Goal: Register for event/course

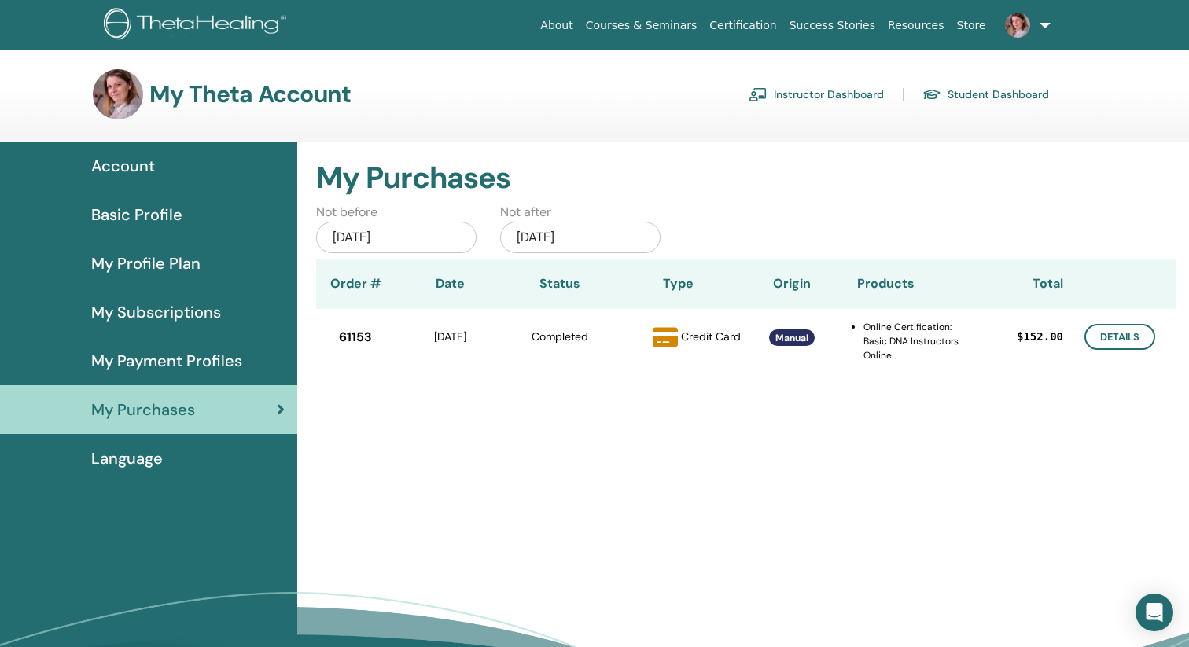
click at [122, 163] on span "Account" at bounding box center [123, 166] width 64 height 24
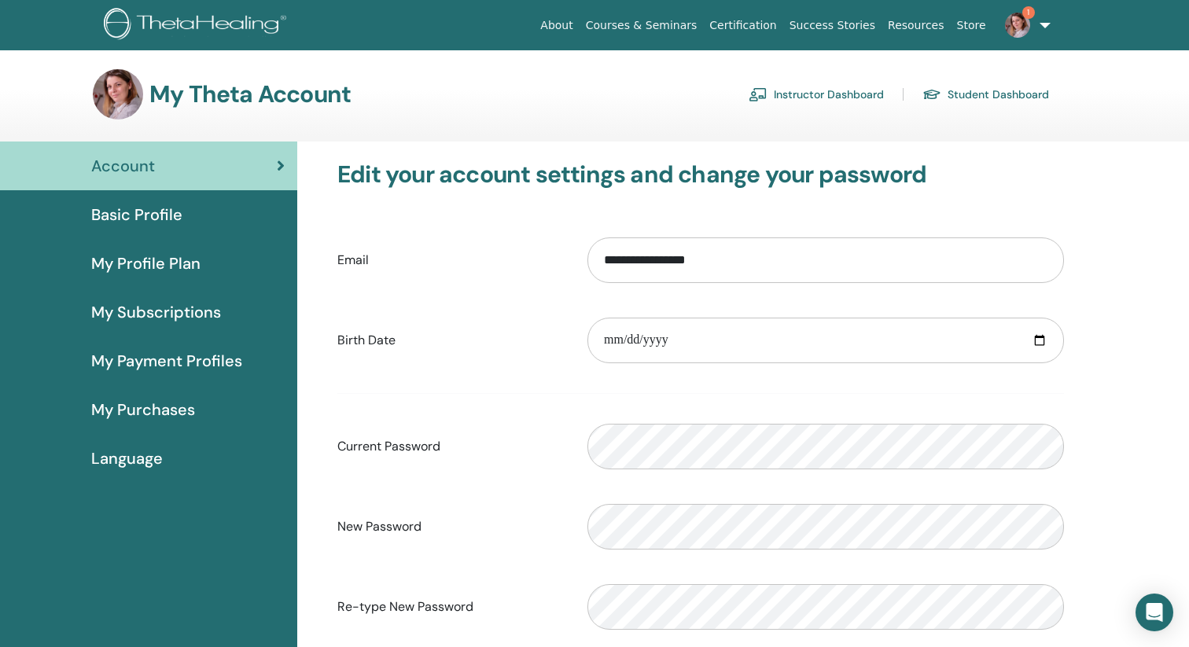
click at [860, 92] on link "Instructor Dashboard" at bounding box center [815, 94] width 135 height 25
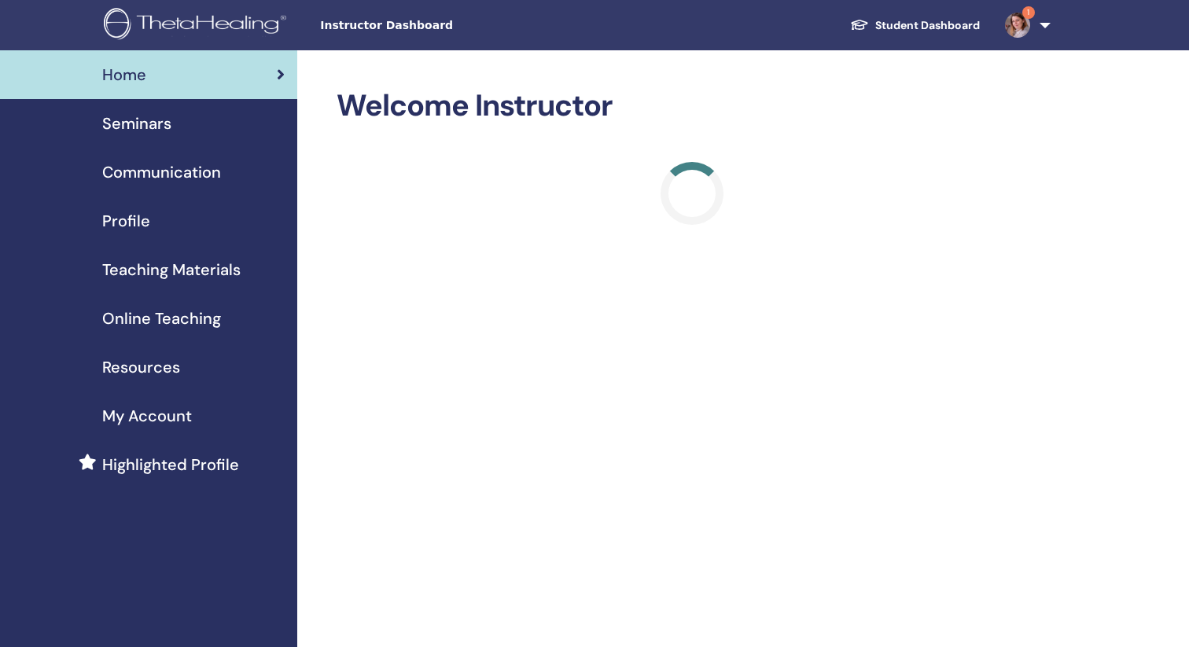
click at [1041, 28] on link "1" at bounding box center [1024, 25] width 64 height 50
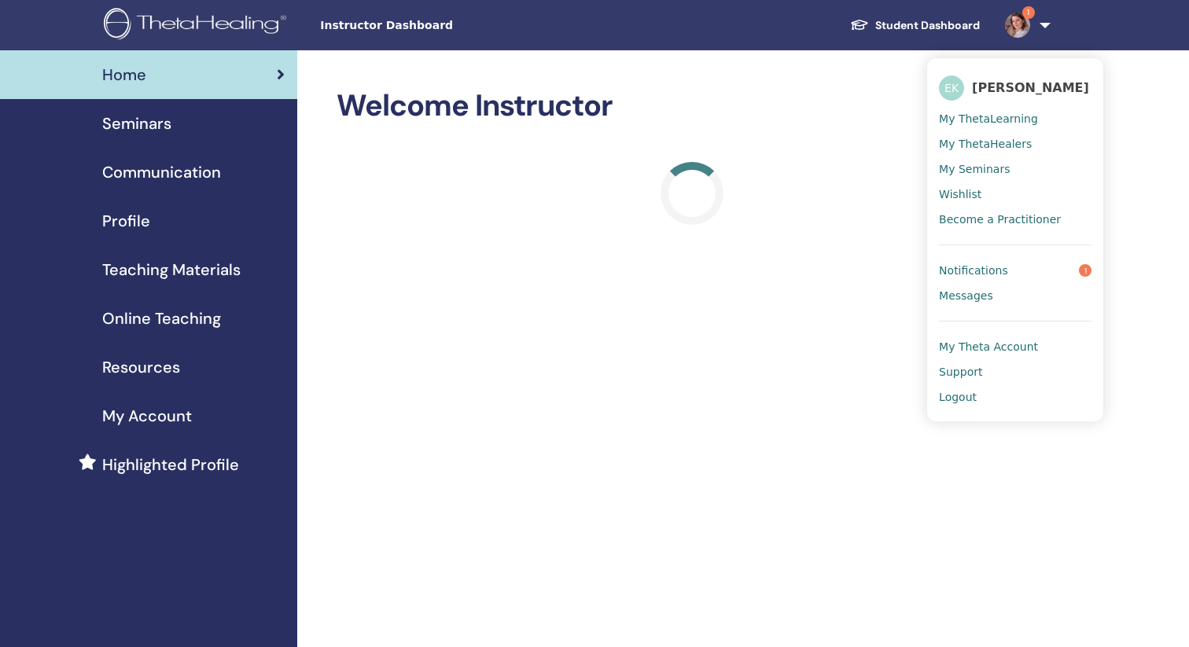
click at [998, 270] on span "Notifications" at bounding box center [973, 270] width 69 height 14
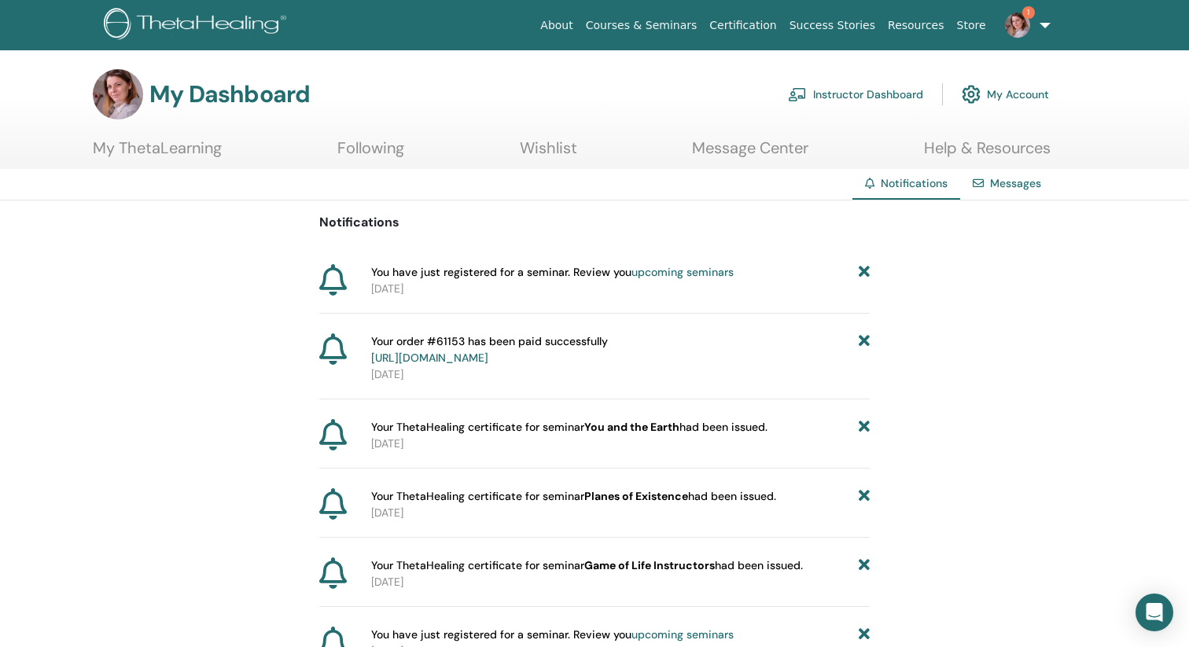
click at [839, 90] on link "Instructor Dashboard" at bounding box center [855, 94] width 135 height 35
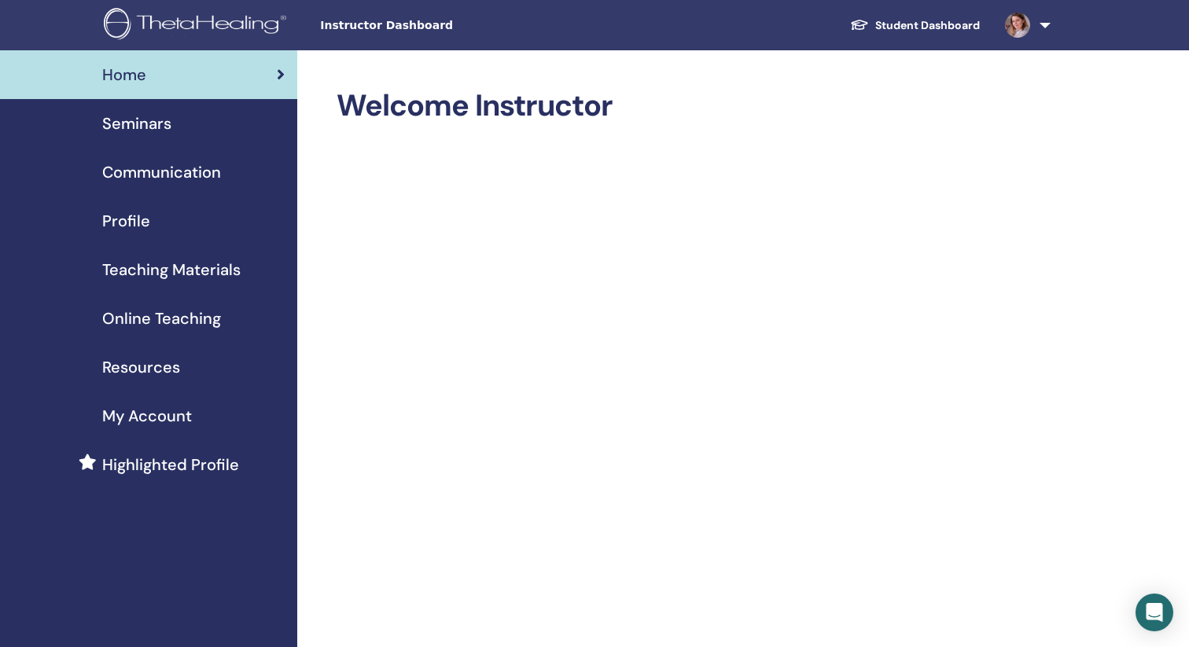
click at [146, 272] on span "Teaching Materials" at bounding box center [171, 270] width 138 height 24
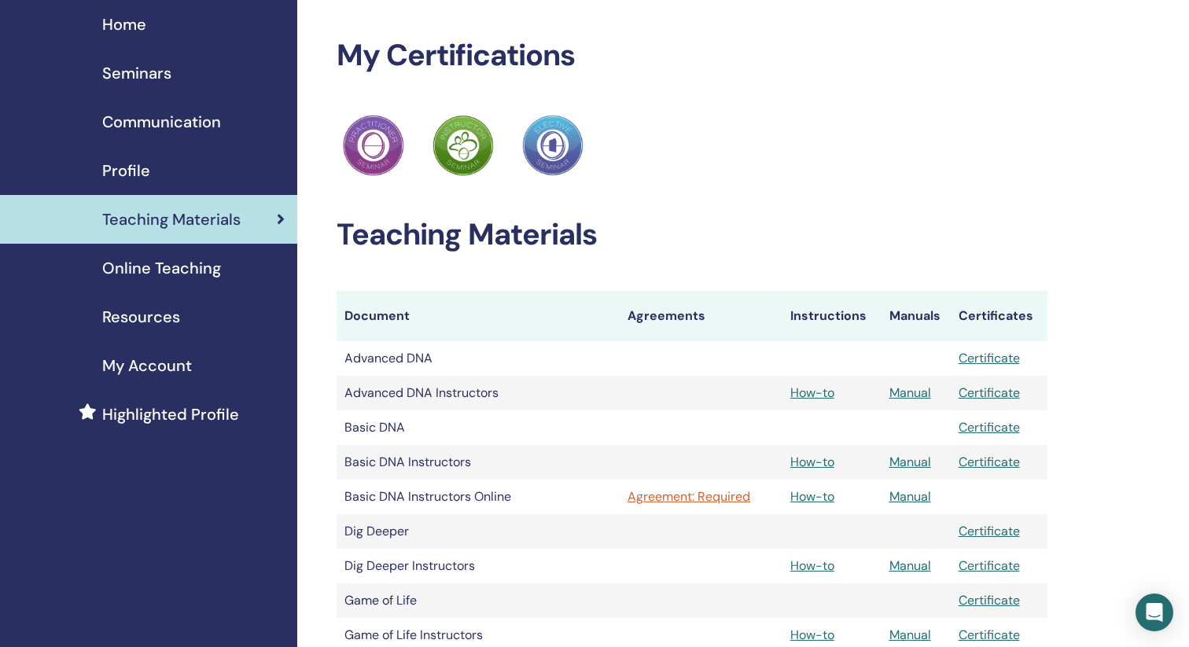
scroll to position [52, 0]
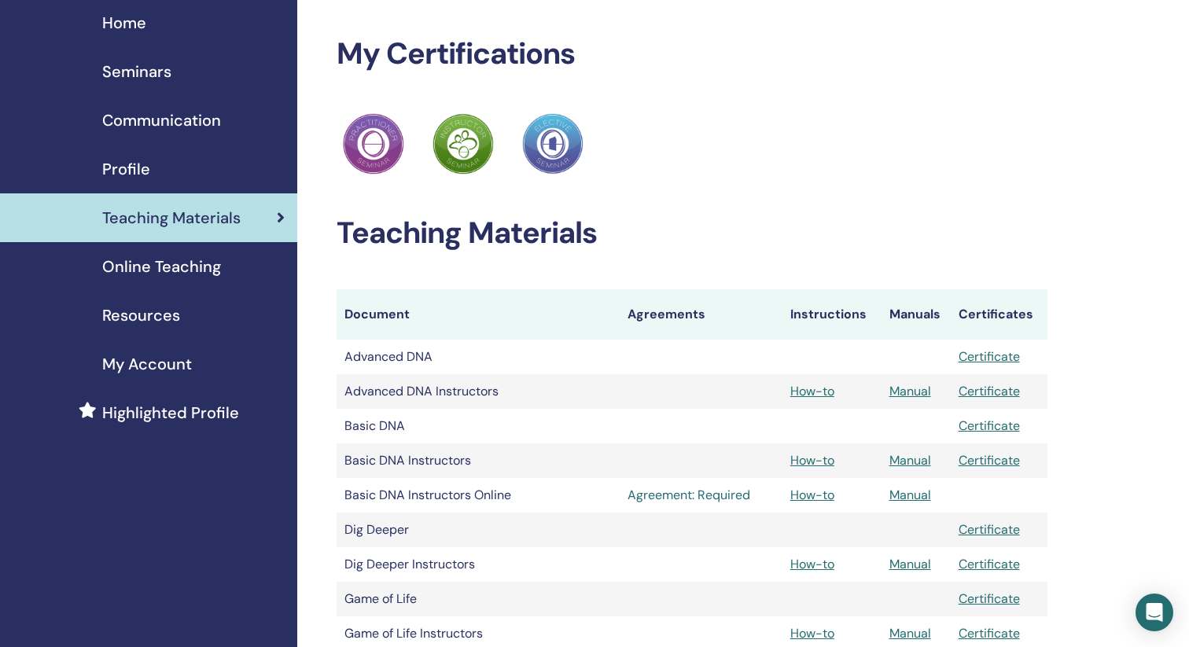
click at [678, 491] on link "Agreement: Required" at bounding box center [700, 495] width 147 height 19
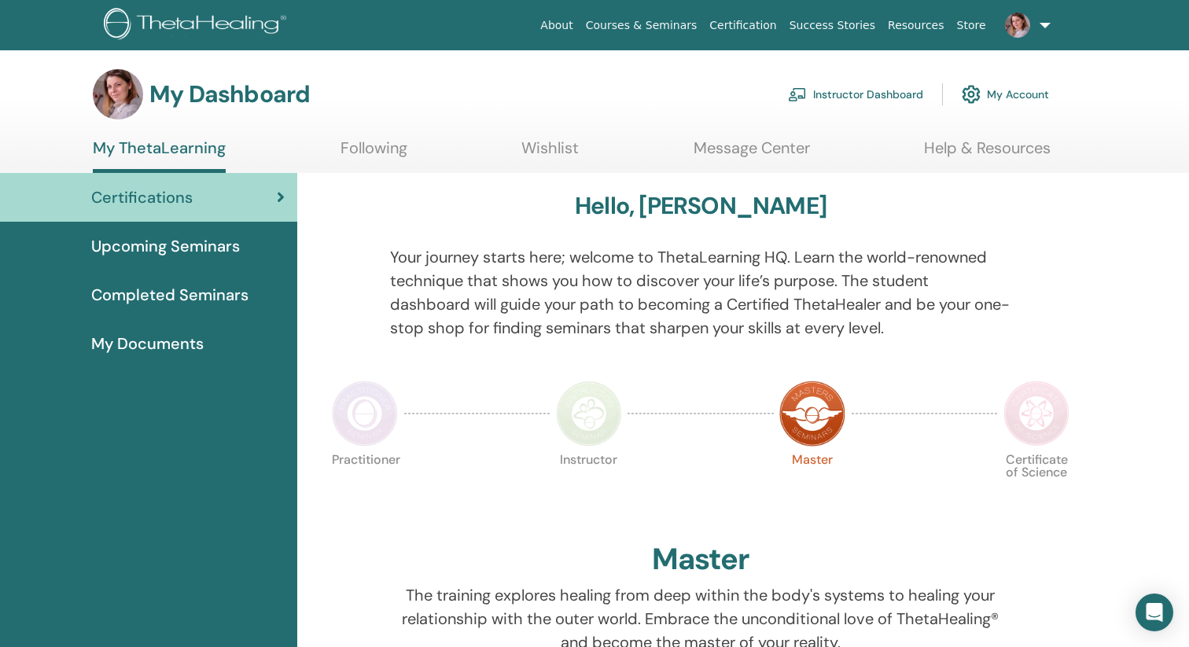
click at [897, 90] on link "Instructor Dashboard" at bounding box center [855, 94] width 135 height 35
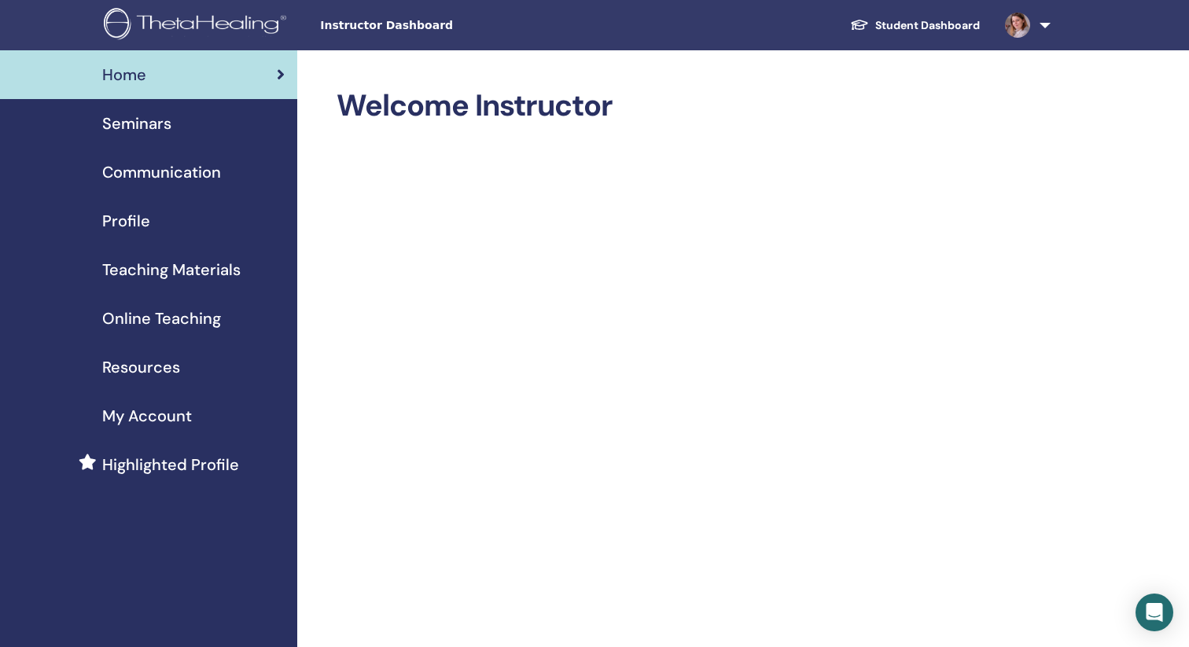
click at [174, 270] on span "Teaching Materials" at bounding box center [171, 270] width 138 height 24
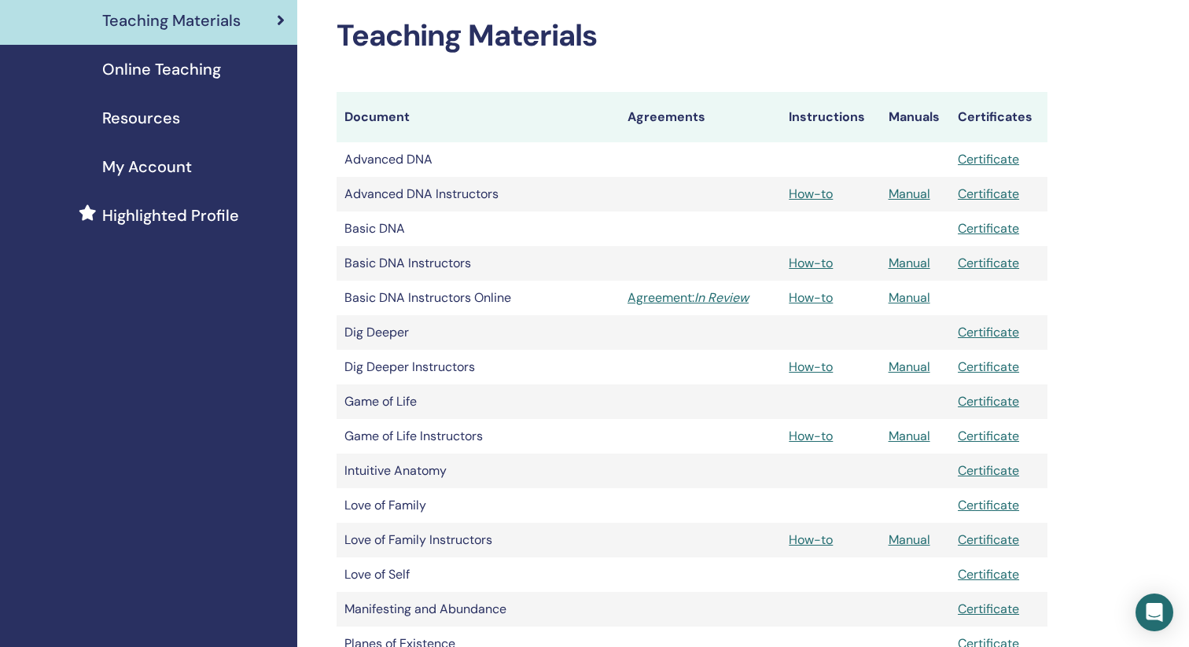
scroll to position [254, 0]
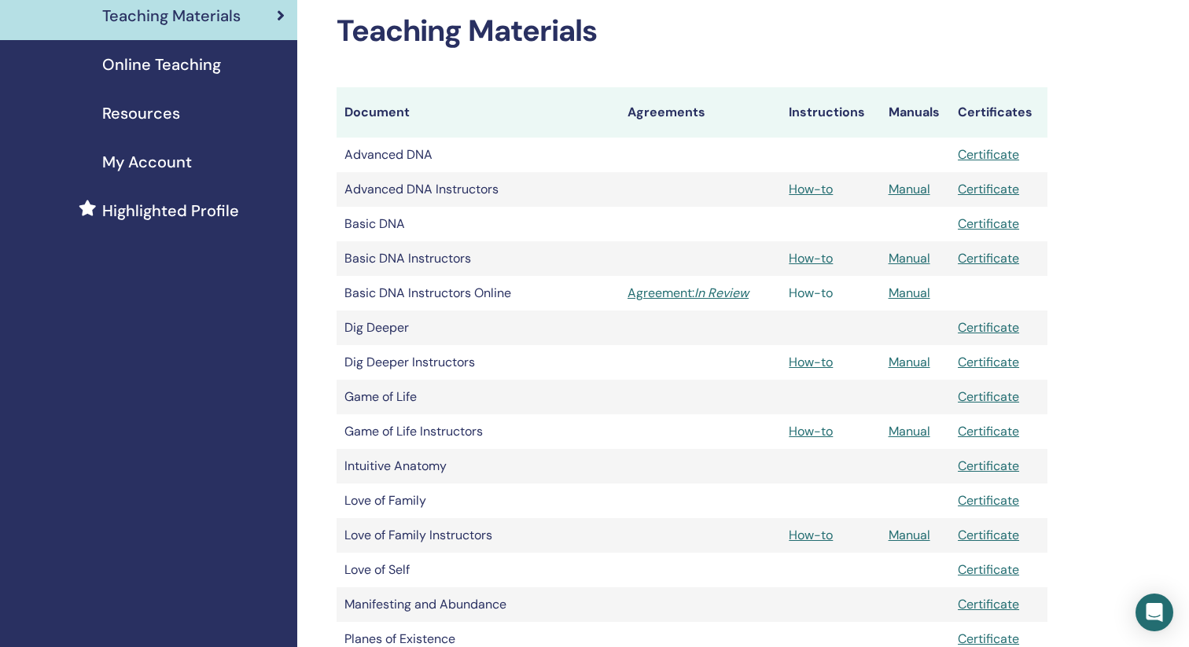
click at [810, 293] on link "How-to" at bounding box center [810, 293] width 44 height 17
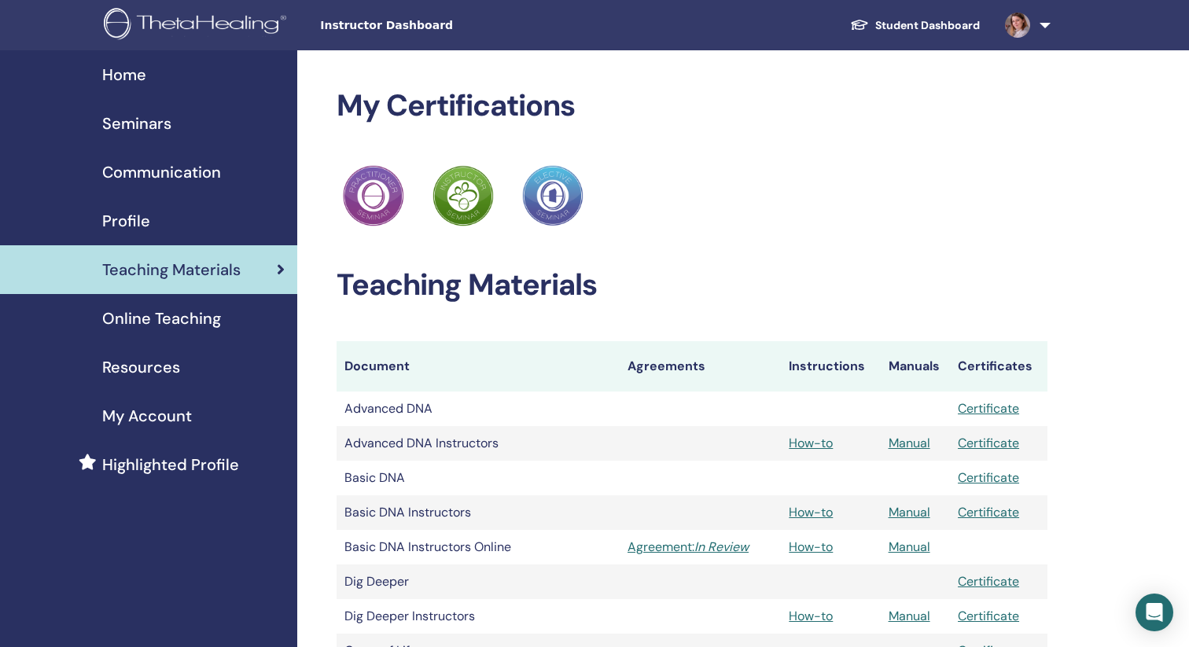
scroll to position [254, 0]
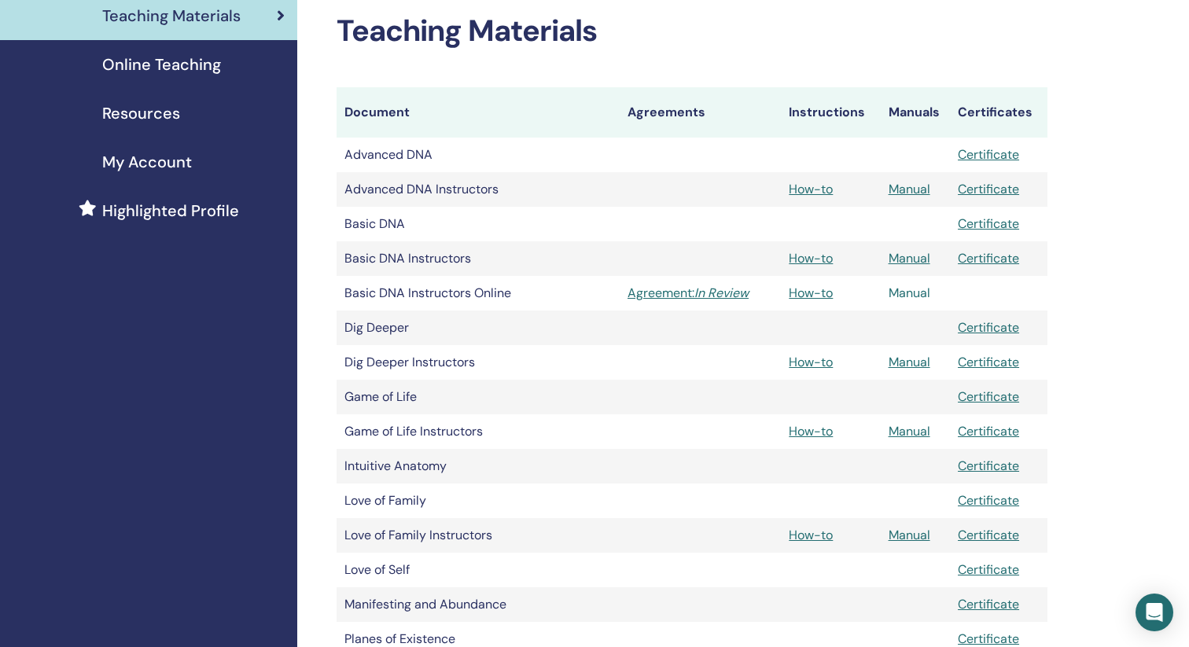
click at [917, 295] on link "Manual" at bounding box center [909, 293] width 42 height 17
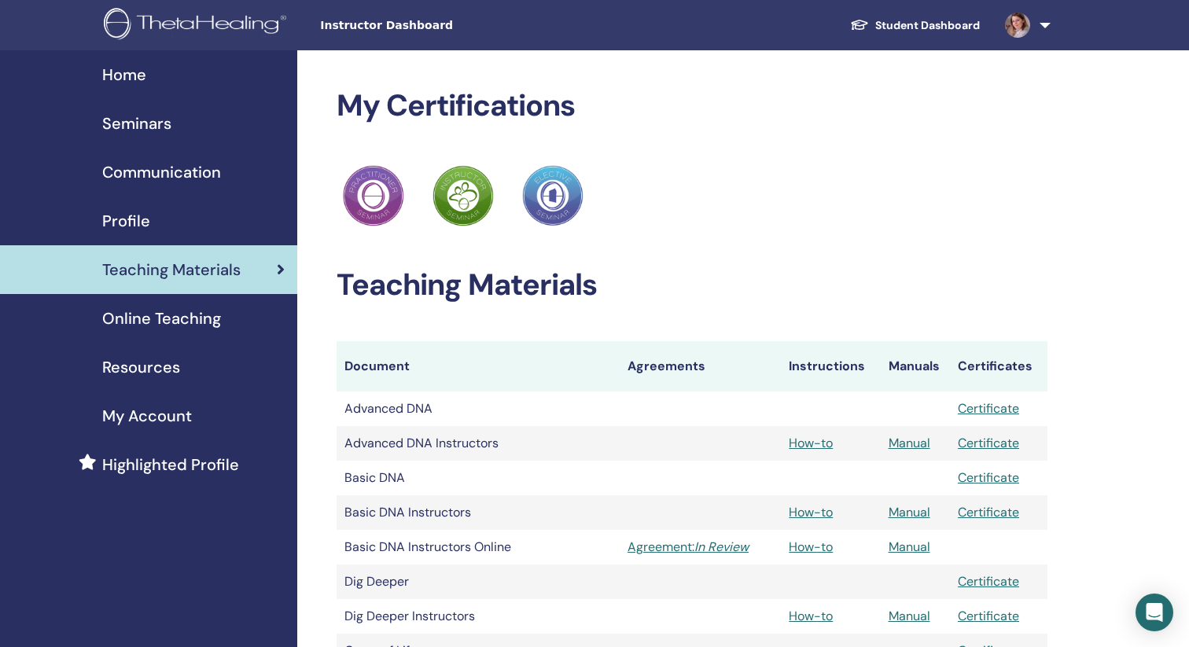
scroll to position [254, 0]
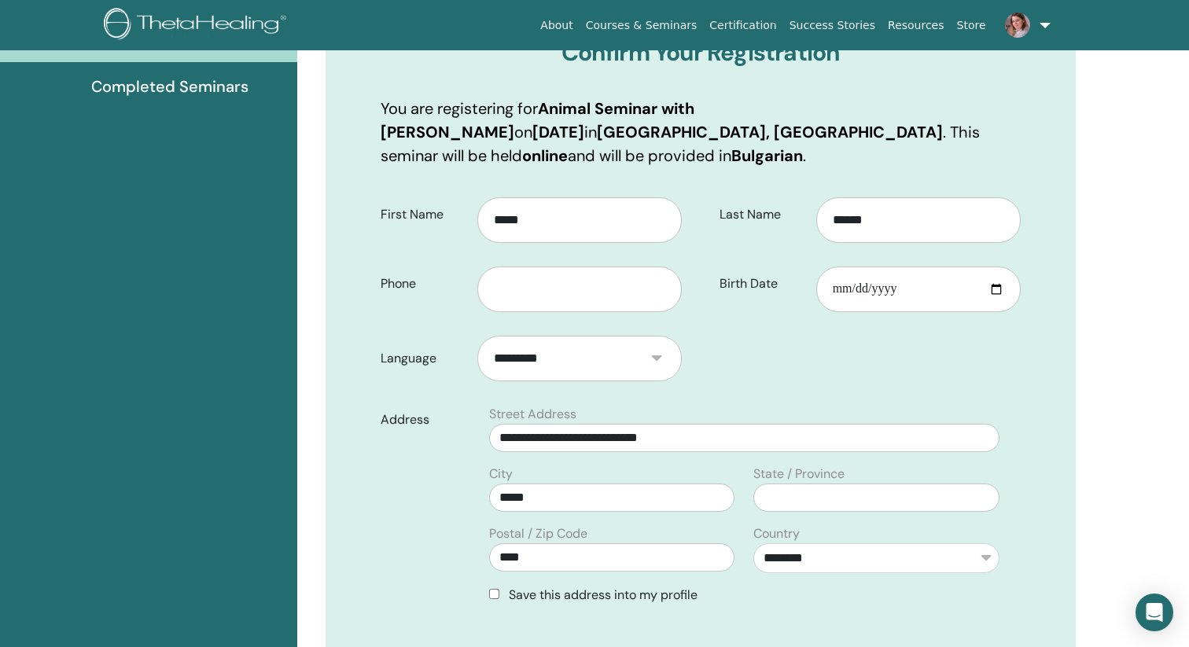
scroll to position [233, 0]
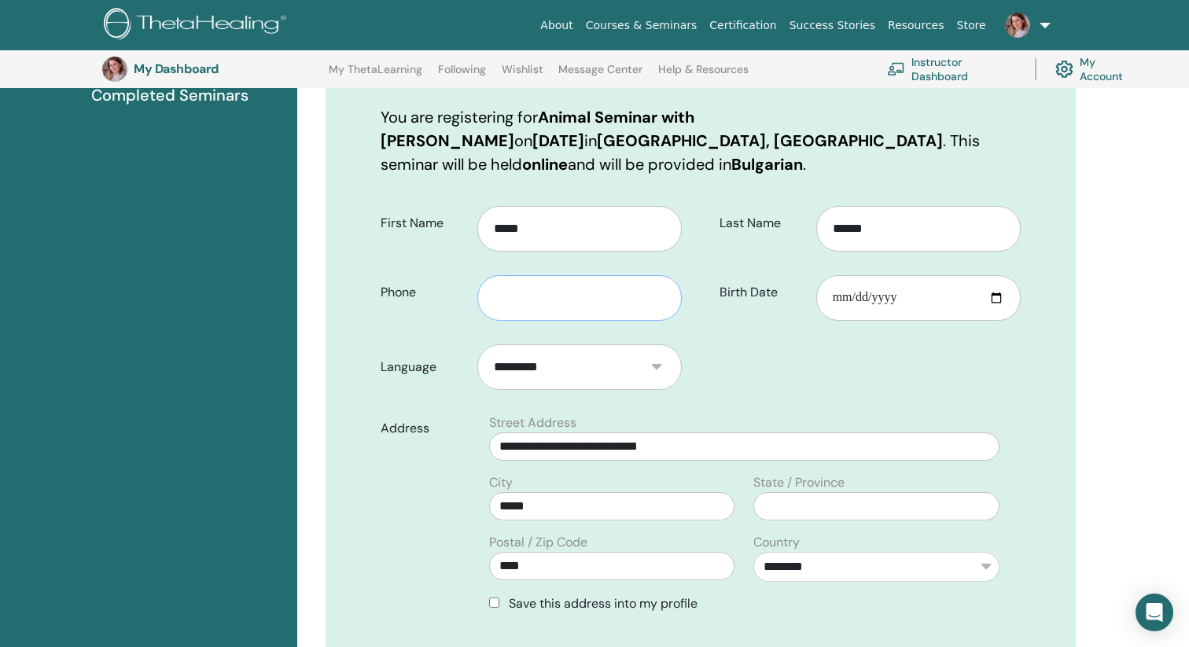
click at [579, 311] on input "text" at bounding box center [579, 298] width 204 height 46
type input "**********"
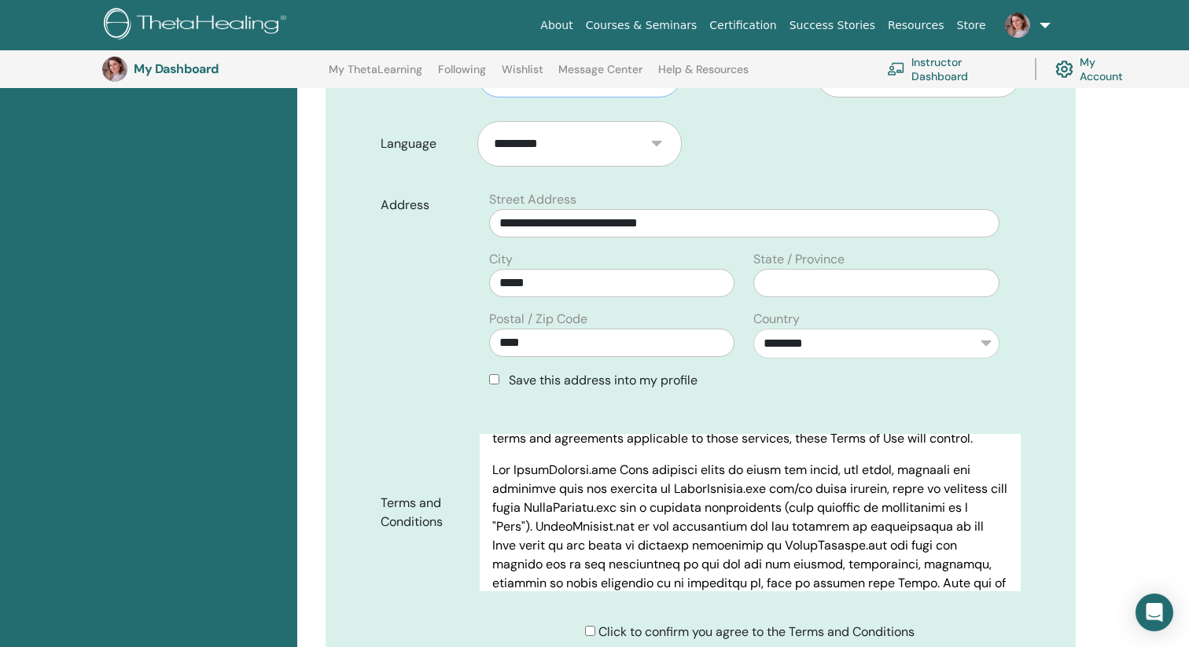
scroll to position [148, 0]
click at [520, 344] on input "****" at bounding box center [612, 343] width 246 height 28
type input "****"
click at [403, 350] on div "Address" at bounding box center [424, 296] width 111 height 212
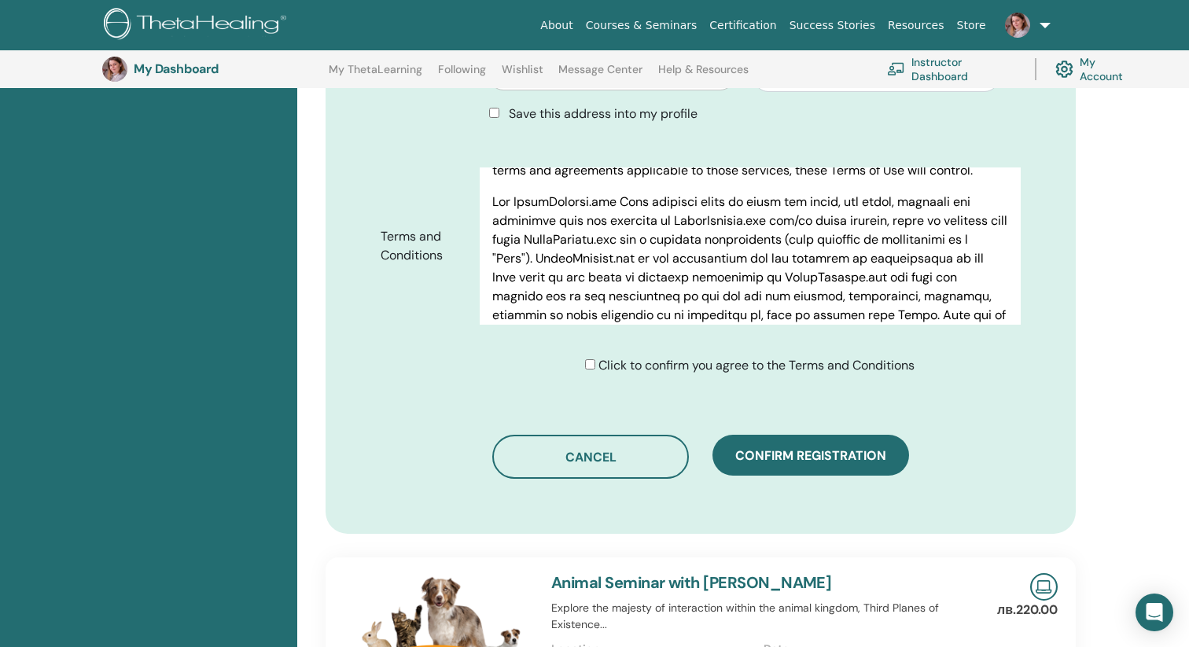
scroll to position [748, 0]
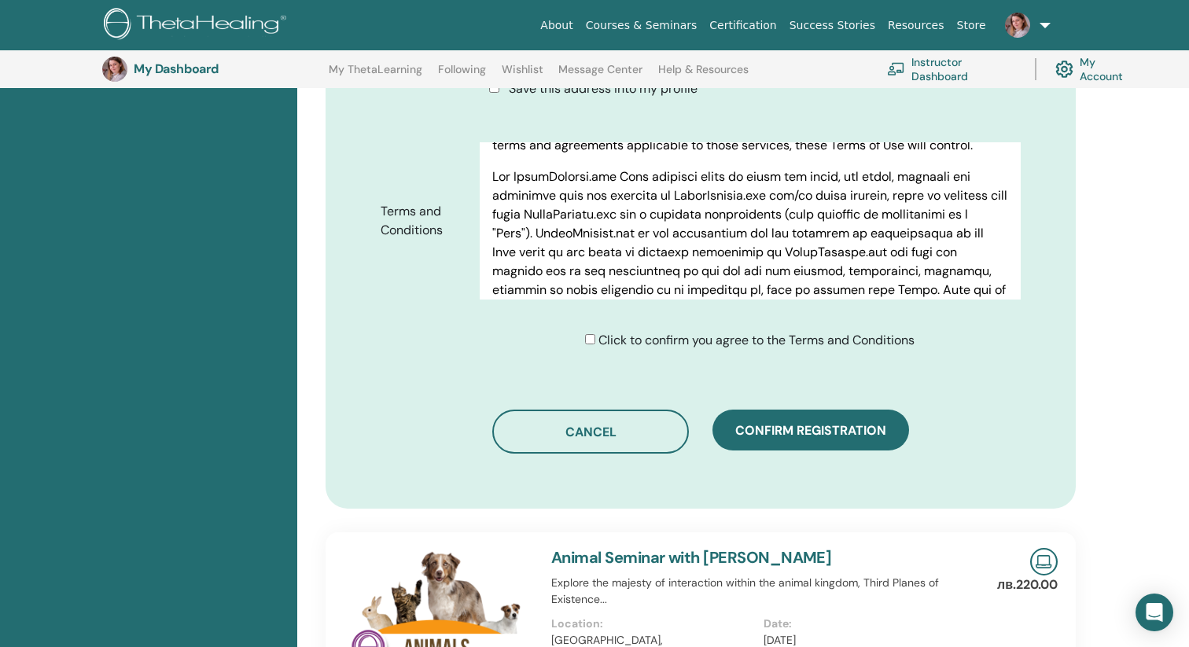
click at [592, 338] on div "Click to confirm you agree to the Terms and Conditions" at bounding box center [749, 340] width 329 height 19
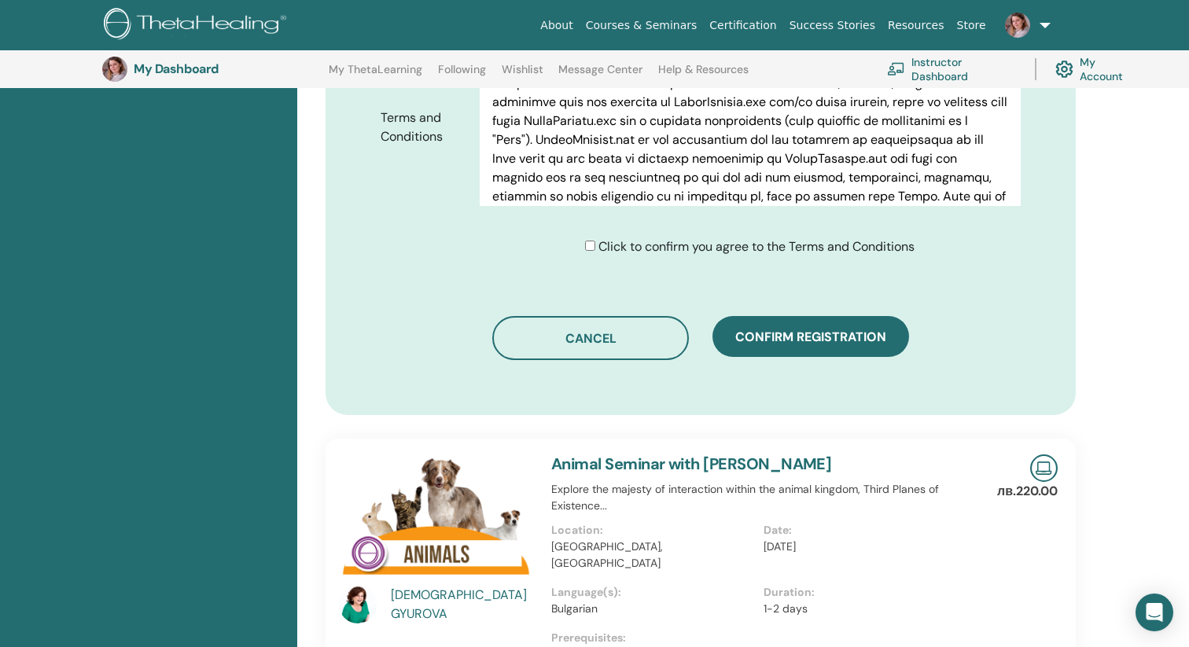
scroll to position [857, 0]
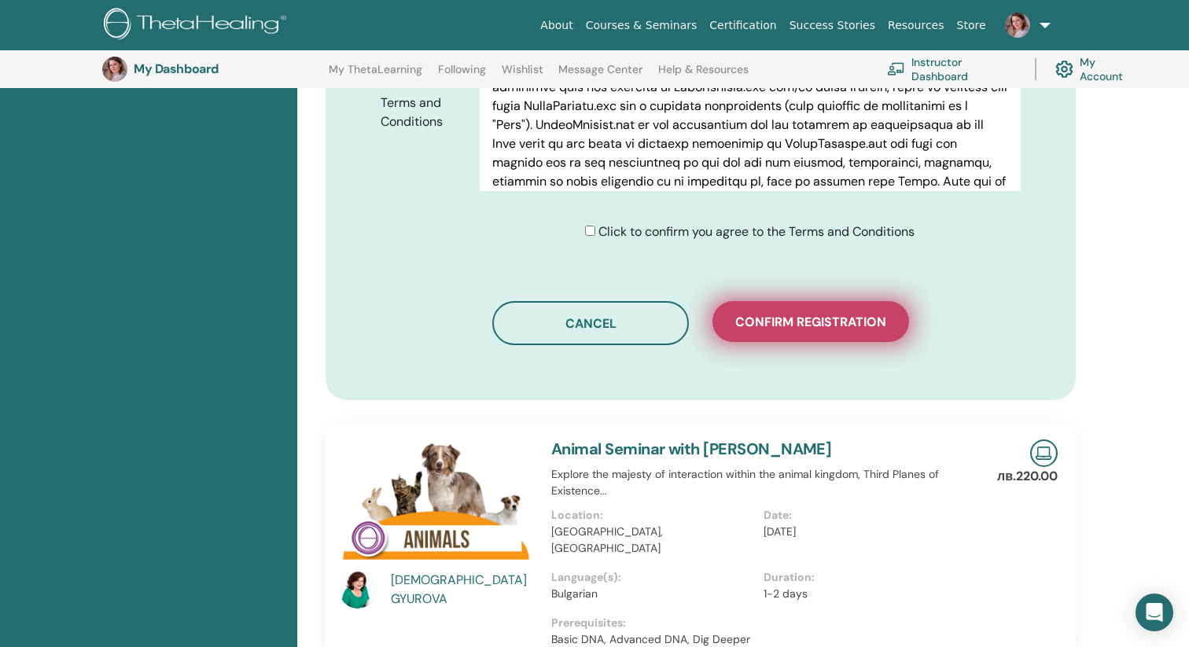
click at [810, 328] on span "Confirm registration" at bounding box center [810, 322] width 151 height 17
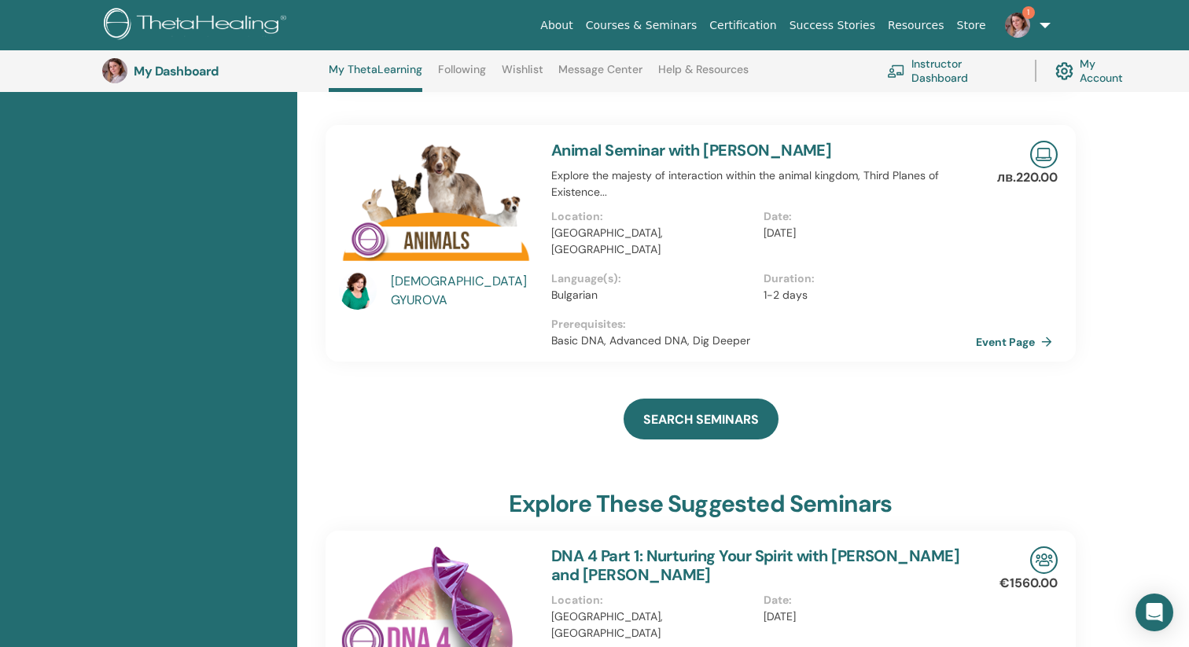
scroll to position [887, 0]
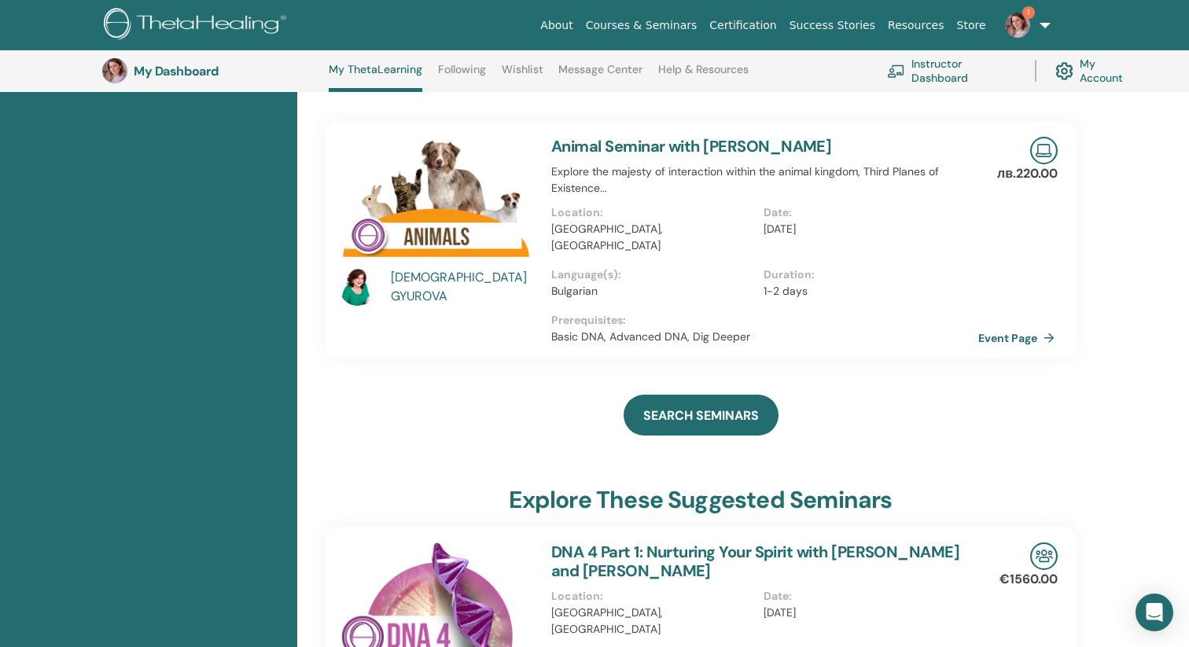
click at [1018, 326] on link "Event Page" at bounding box center [1019, 338] width 83 height 24
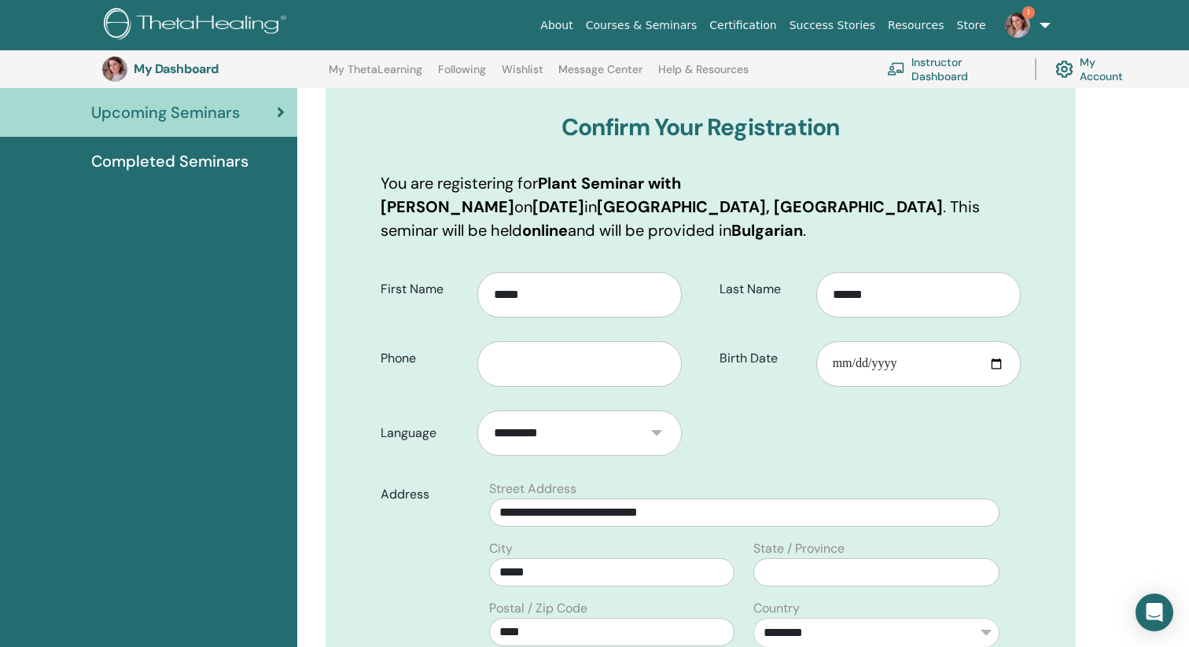
scroll to position [185, 0]
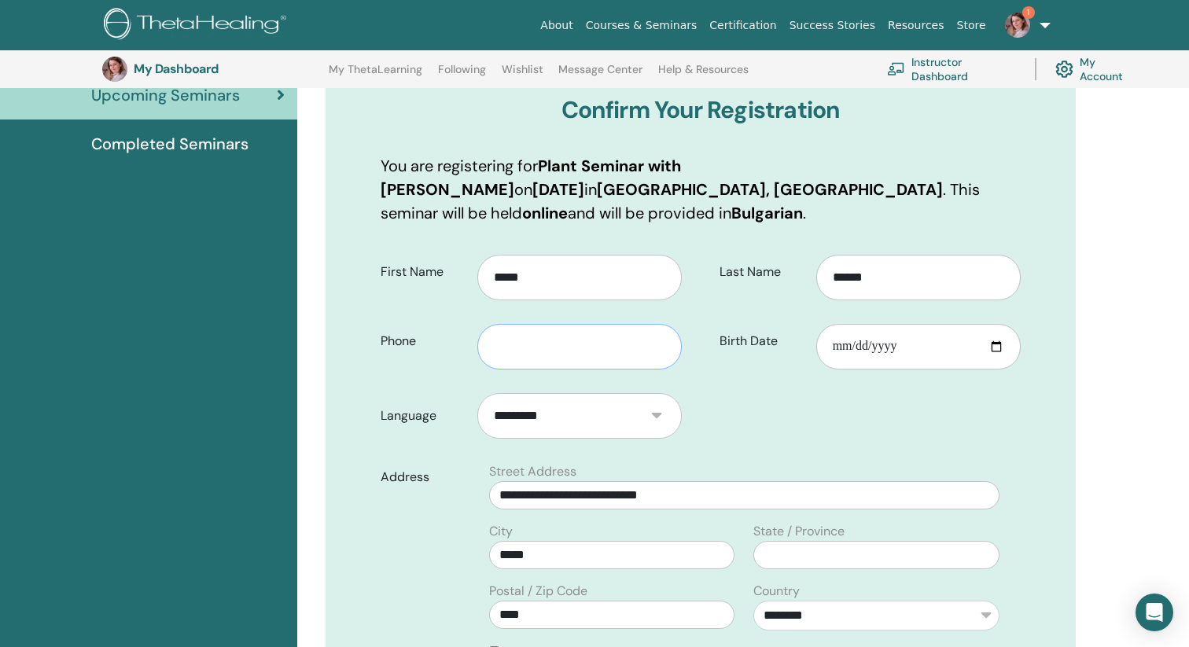
click at [585, 329] on input "text" at bounding box center [579, 347] width 204 height 46
click at [601, 324] on input "**********" at bounding box center [579, 347] width 204 height 46
type input "**********"
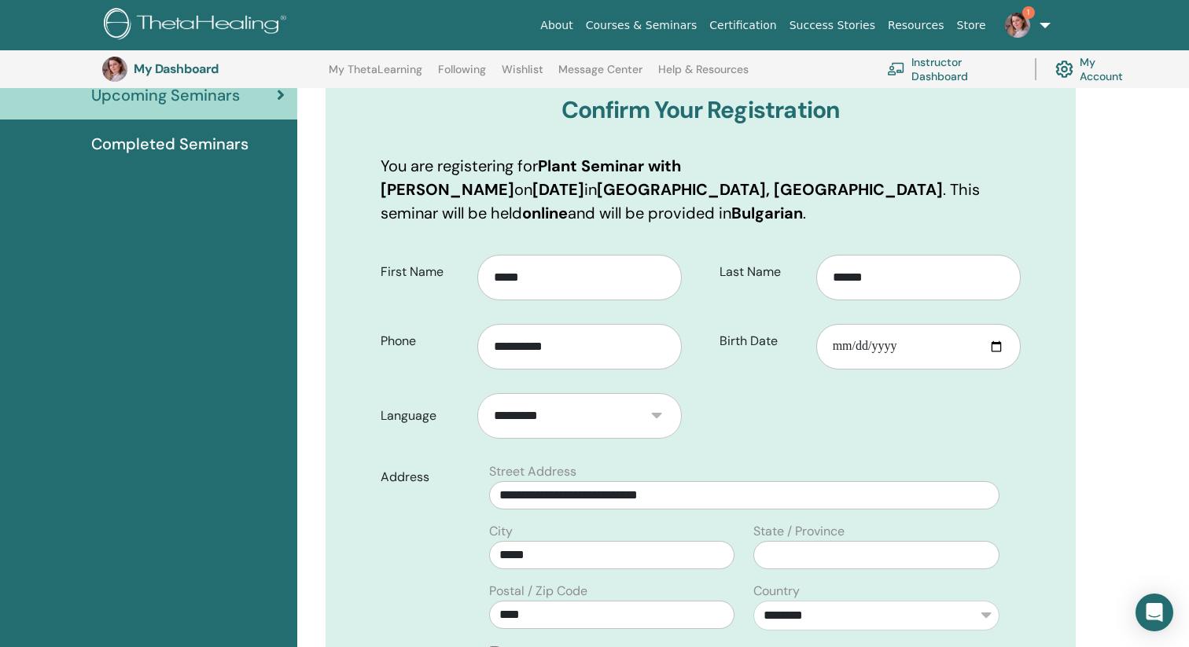
click at [712, 383] on form "**********" at bounding box center [700, 585] width 663 height 682
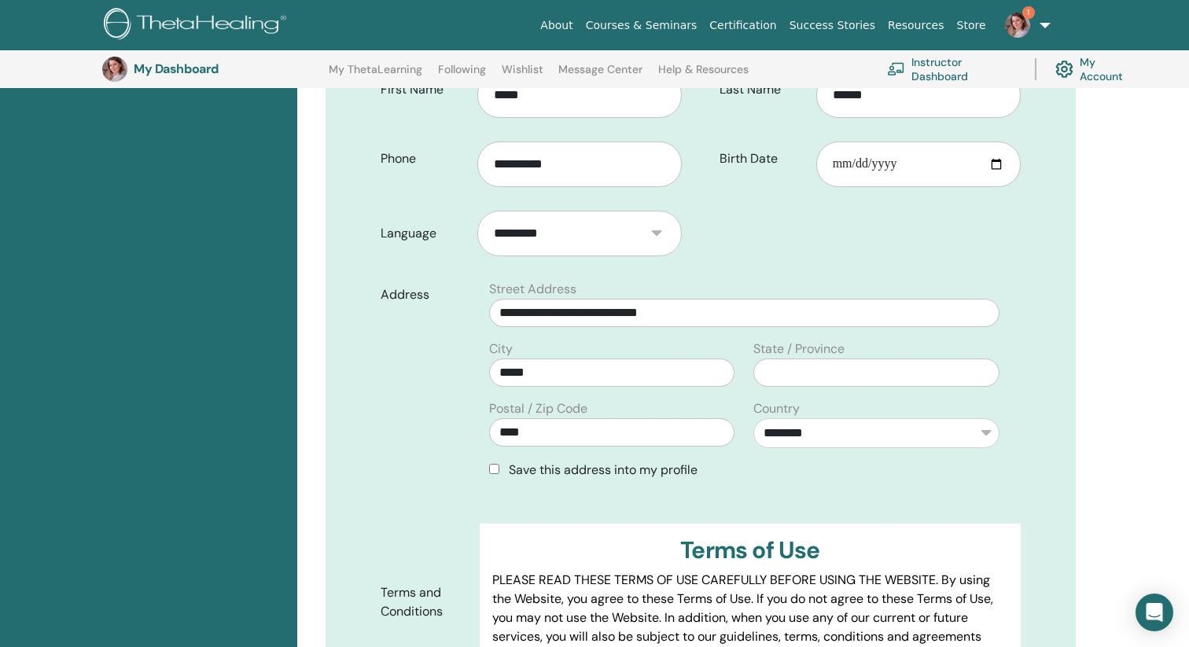
scroll to position [389, 0]
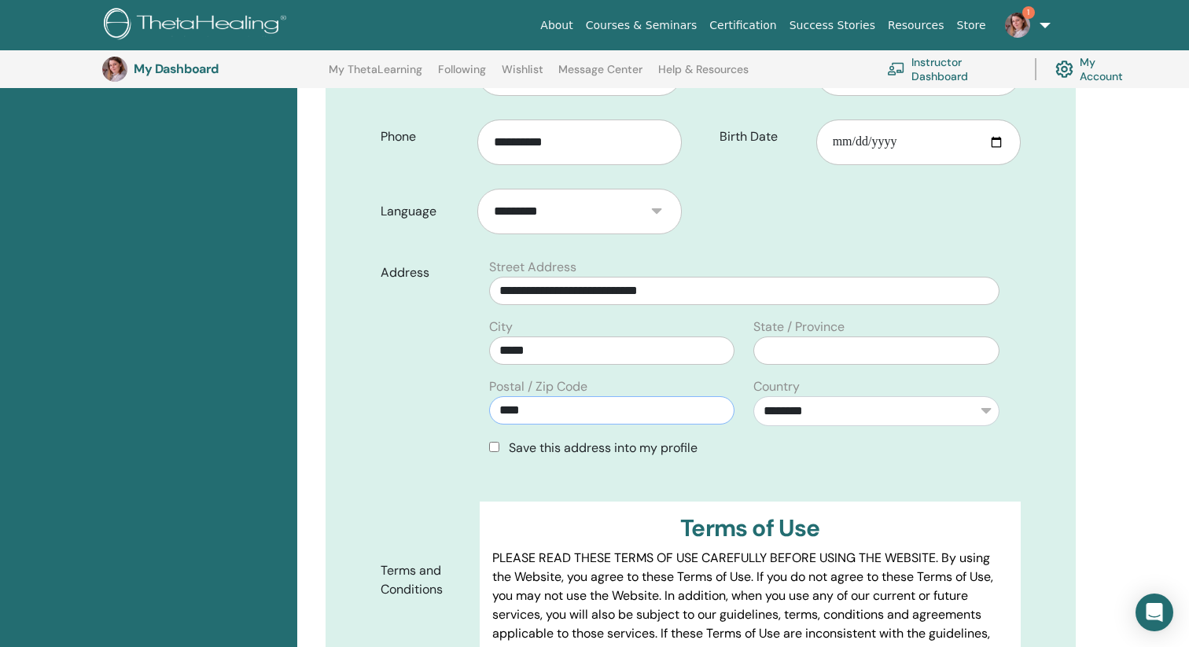
click at [603, 396] on input "****" at bounding box center [612, 410] width 246 height 28
type input "****"
click at [445, 399] on div "Address" at bounding box center [424, 364] width 111 height 212
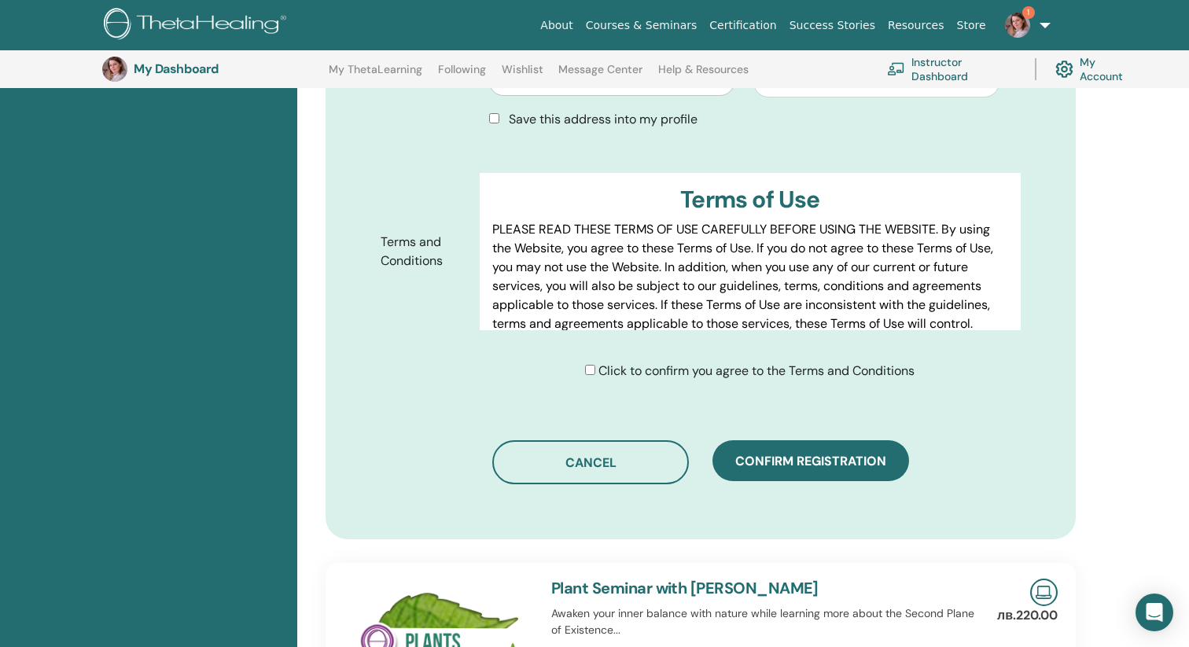
scroll to position [759, 0]
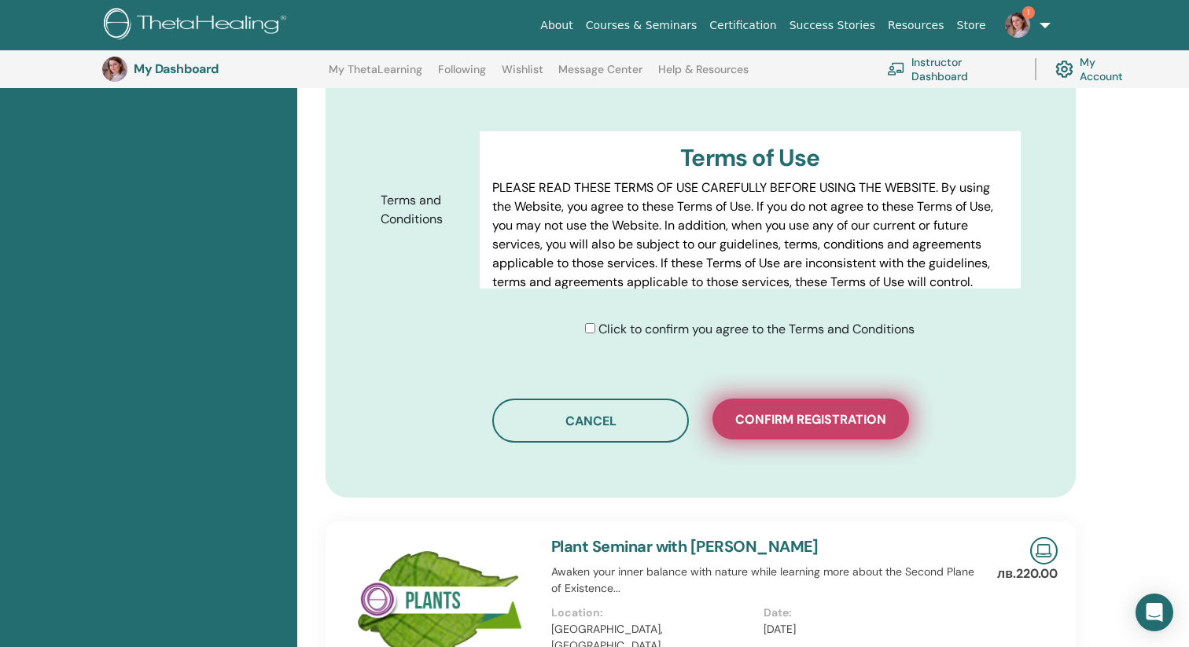
click at [765, 399] on button "Confirm registration" at bounding box center [810, 419] width 197 height 41
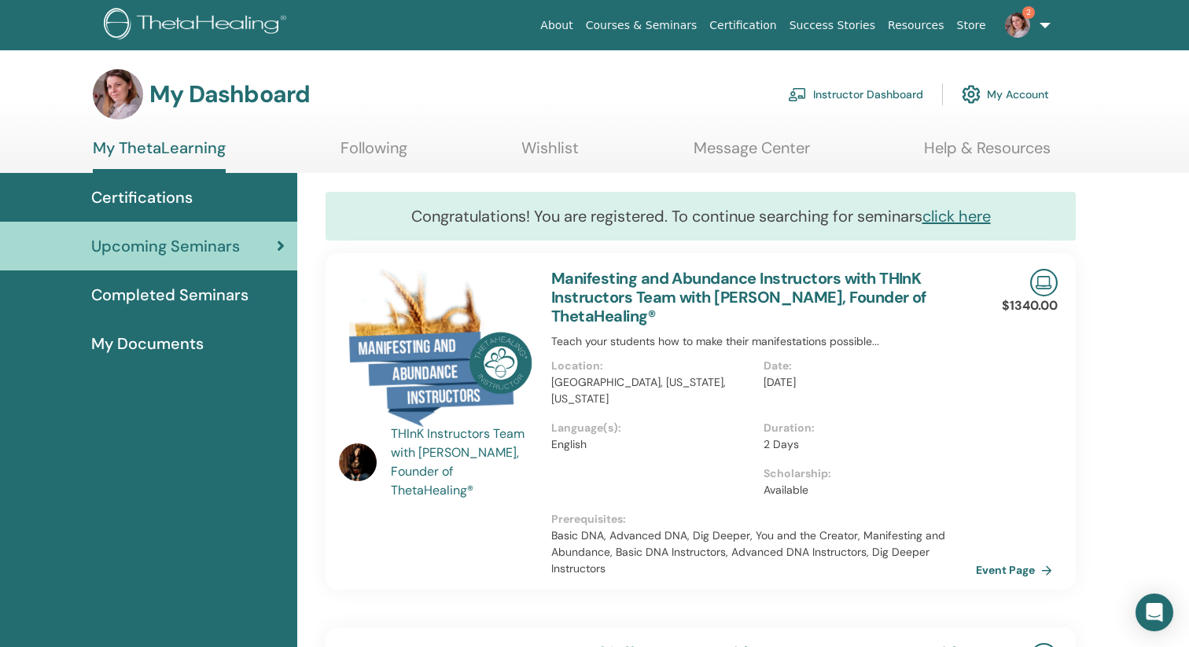
click at [1022, 24] on img at bounding box center [1017, 25] width 25 height 25
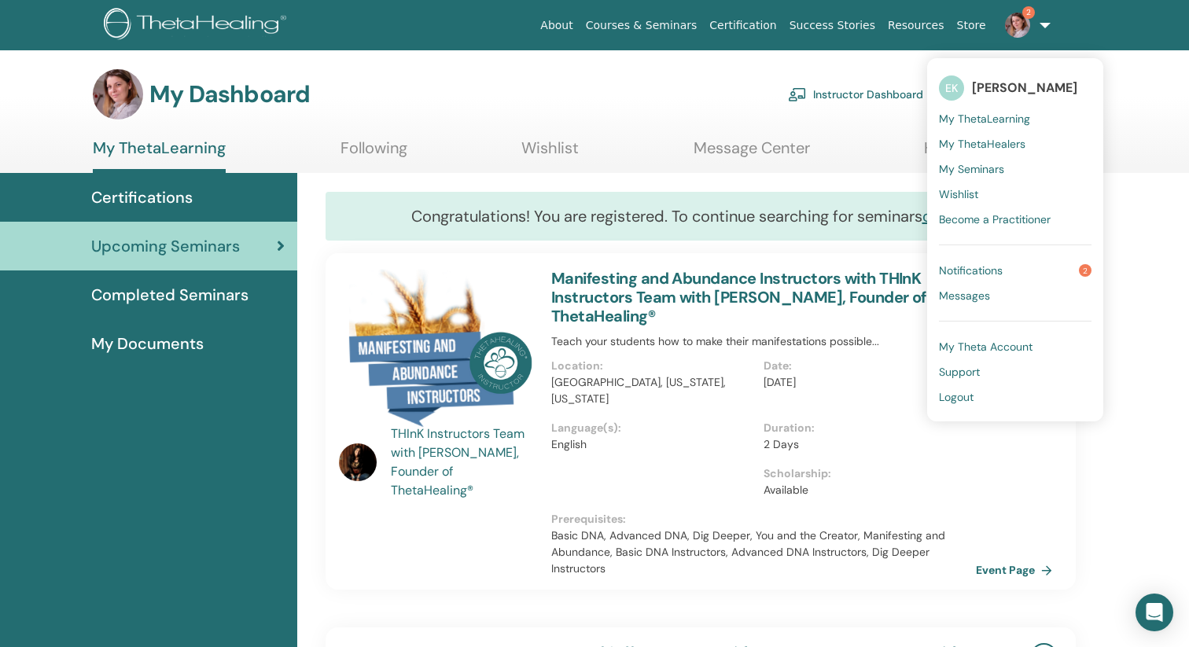
click at [992, 255] on ul "EK [PERSON_NAME] My ThetaLearning My ThetaHealers My Seminars Wishlist Become a…" at bounding box center [1015, 239] width 176 height 363
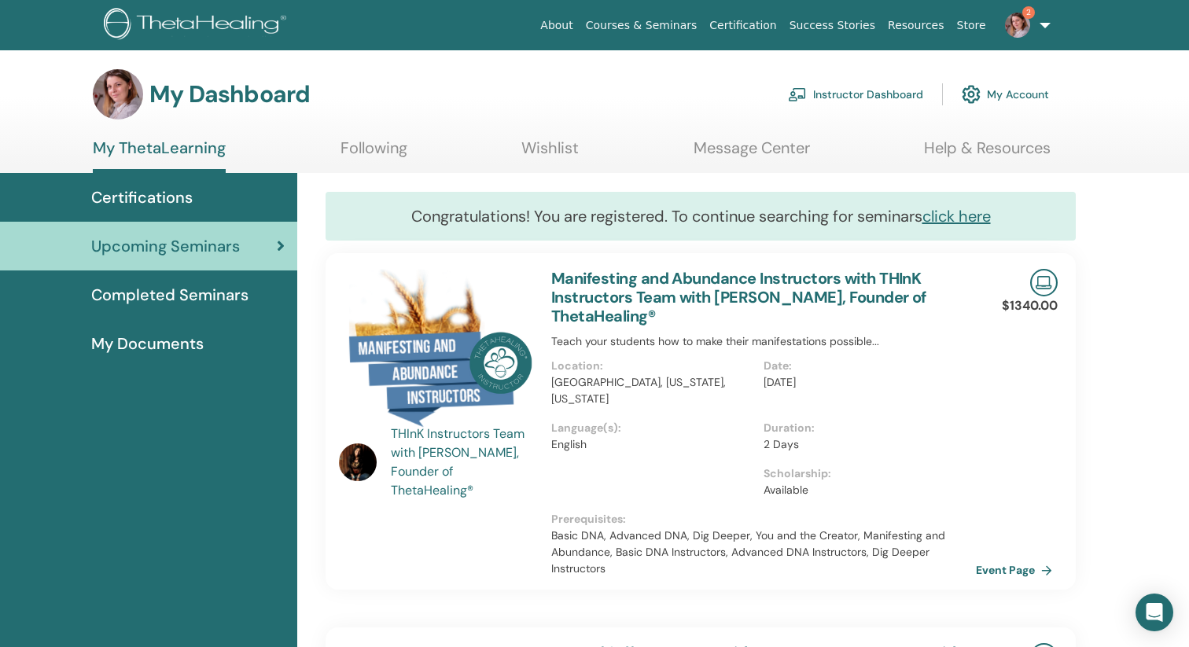
click at [1035, 23] on link "2" at bounding box center [1024, 25] width 64 height 50
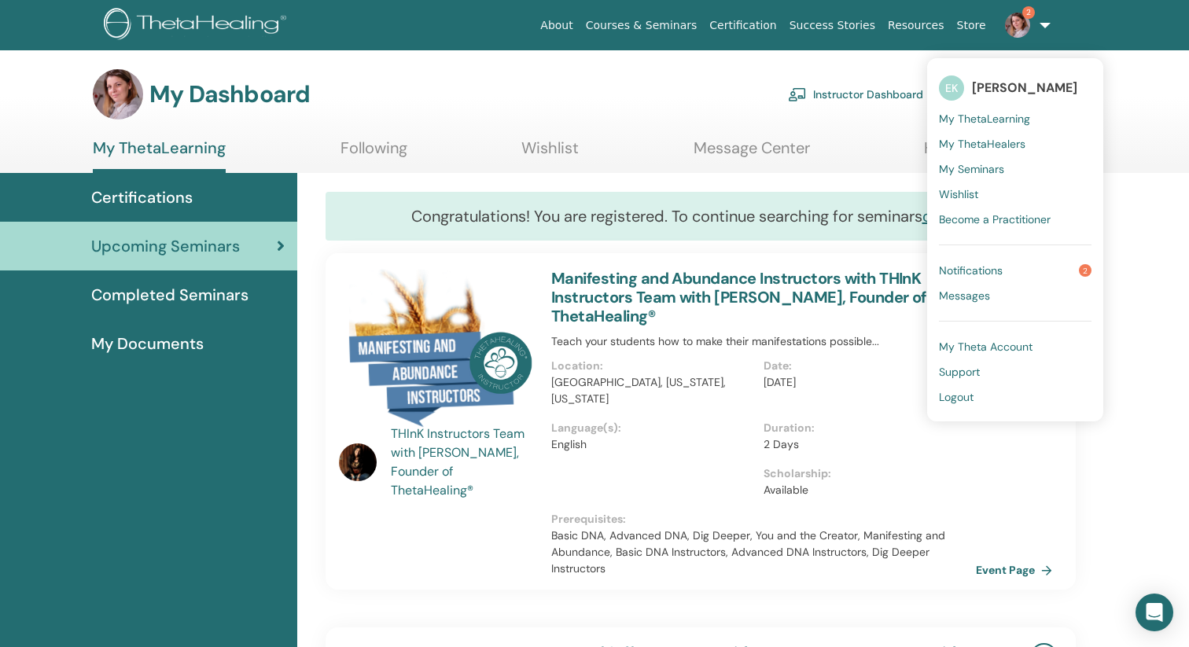
click at [983, 277] on link "Notifications 2" at bounding box center [1015, 270] width 153 height 25
